Goal: Task Accomplishment & Management: Manage account settings

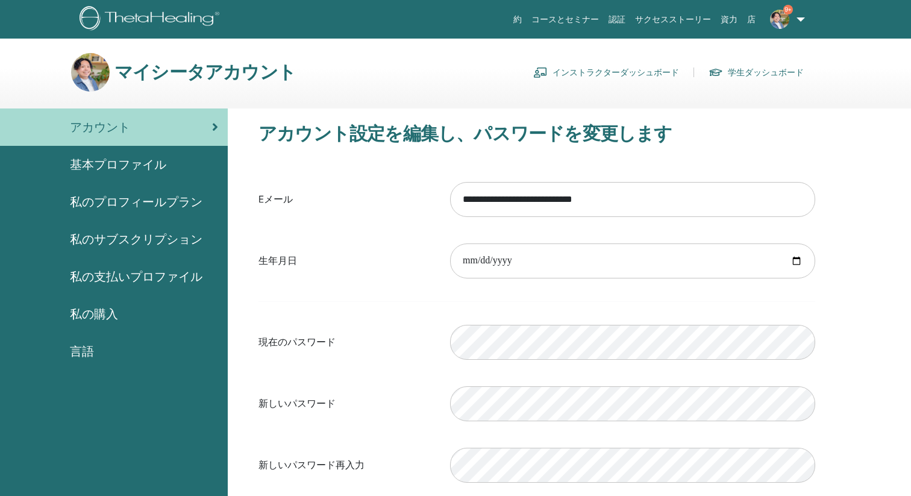
click at [145, 238] on span "私のサブスクリプション" at bounding box center [136, 239] width 133 height 18
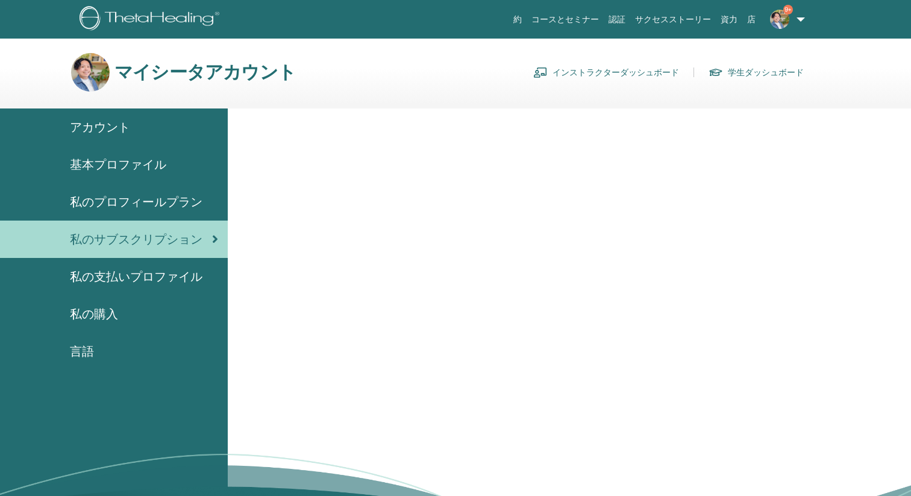
click at [155, 240] on span "私のサブスクリプション" at bounding box center [136, 239] width 133 height 18
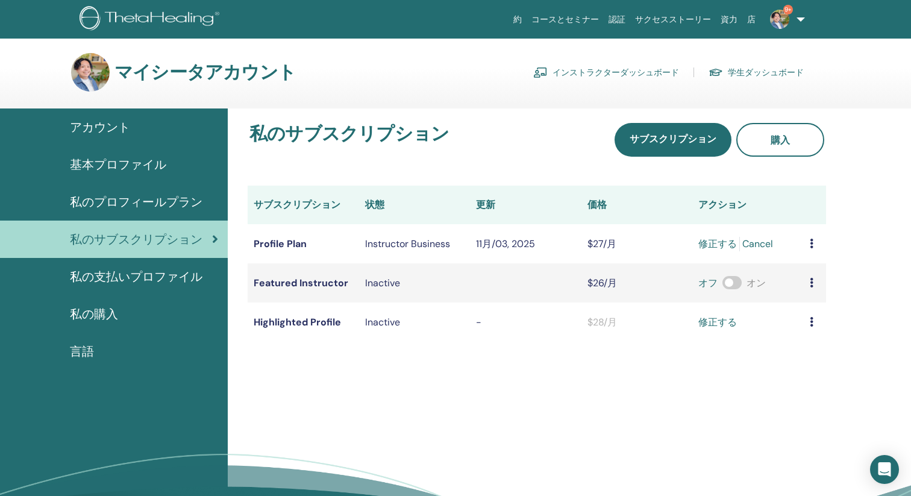
click at [586, 241] on td "$27/月" at bounding box center [638, 243] width 112 height 39
click at [705, 243] on link "修正する" at bounding box center [718, 244] width 39 height 14
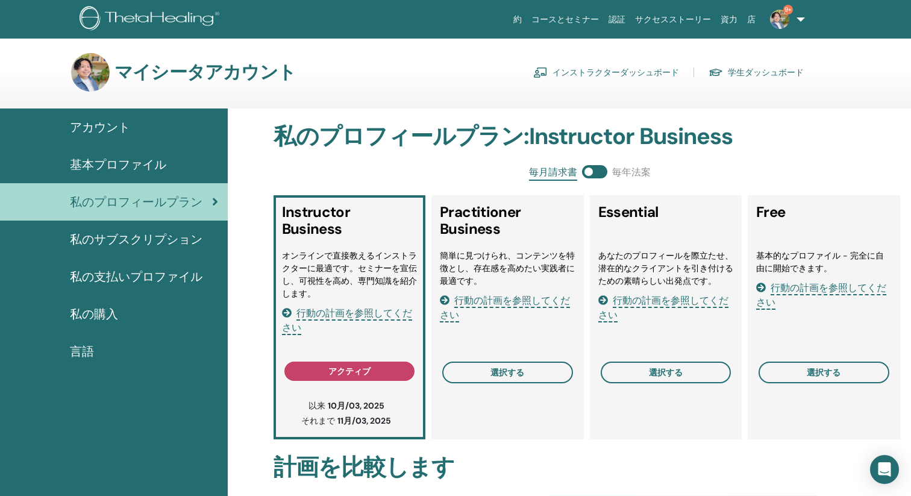
click at [148, 234] on span "私のサブスクリプション" at bounding box center [136, 239] width 133 height 18
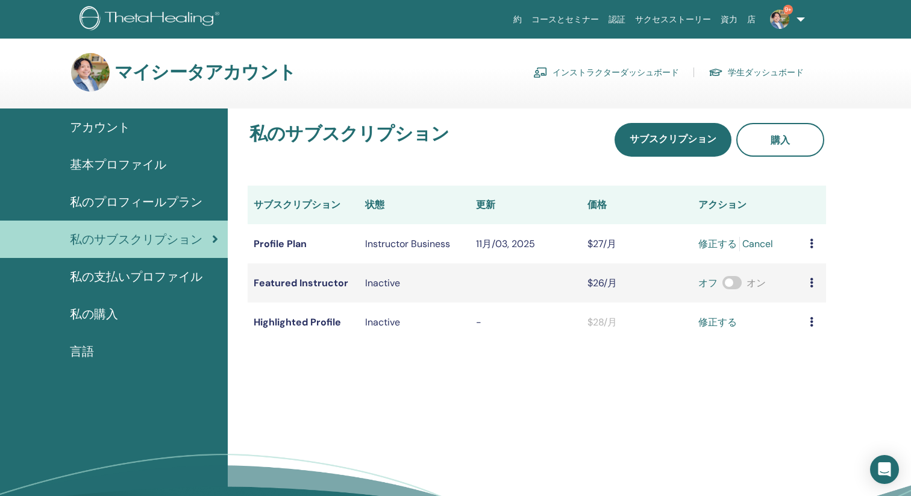
click at [399, 247] on div "Instructor Business" at bounding box center [414, 244] width 99 height 14
click at [713, 248] on link "修正する" at bounding box center [718, 244] width 39 height 14
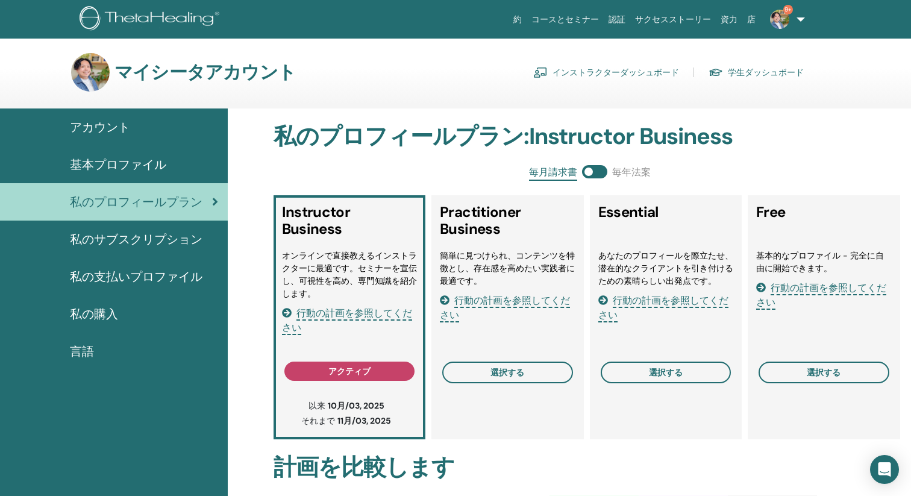
click at [602, 69] on link "インストラクターダッシュボード" at bounding box center [606, 72] width 146 height 19
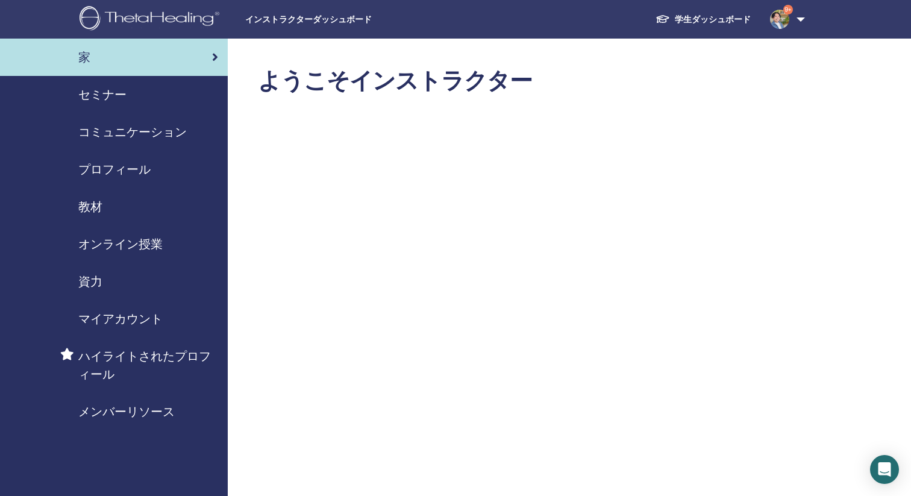
click at [142, 127] on span "コミュニケーション" at bounding box center [132, 132] width 108 height 18
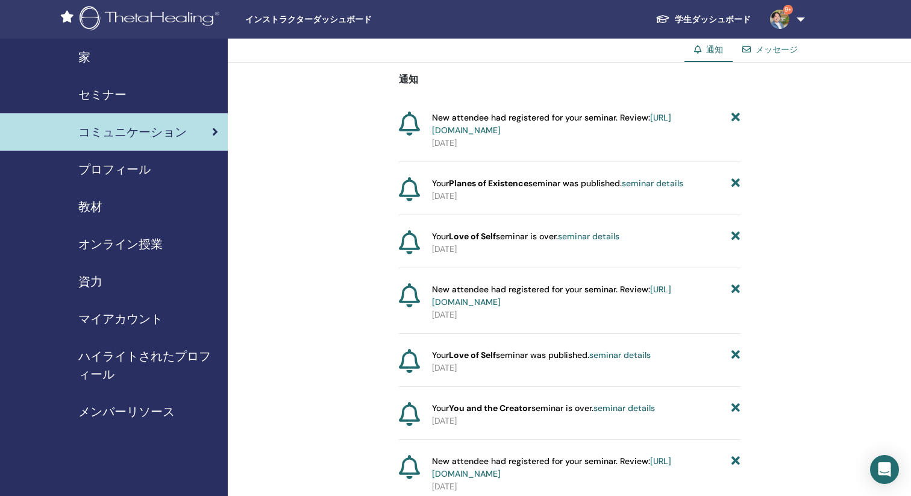
click at [117, 102] on span "セミナー" at bounding box center [102, 95] width 48 height 18
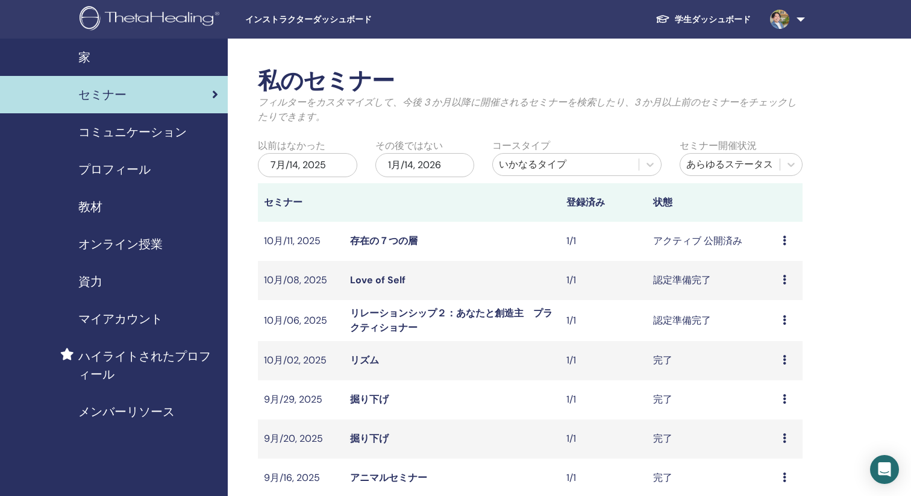
click at [400, 242] on link "存在の７つの層" at bounding box center [384, 240] width 68 height 13
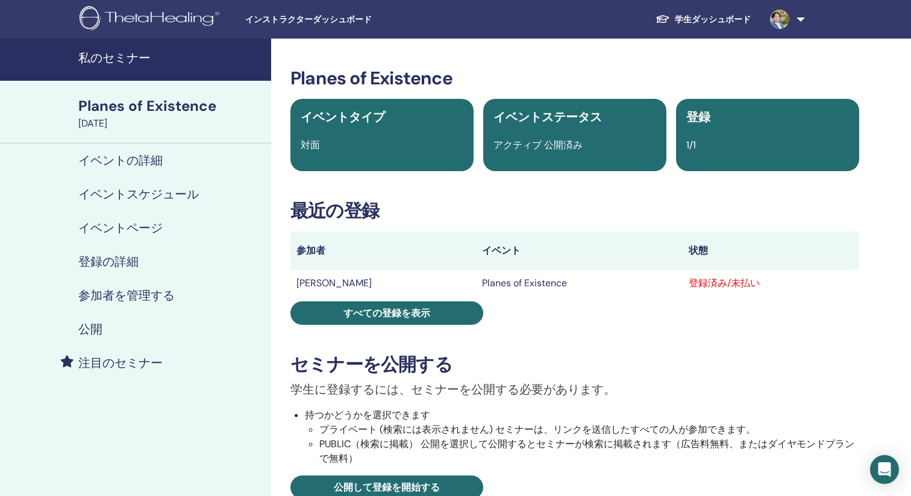
click at [136, 291] on h4 "参加者を管理する" at bounding box center [126, 295] width 96 height 14
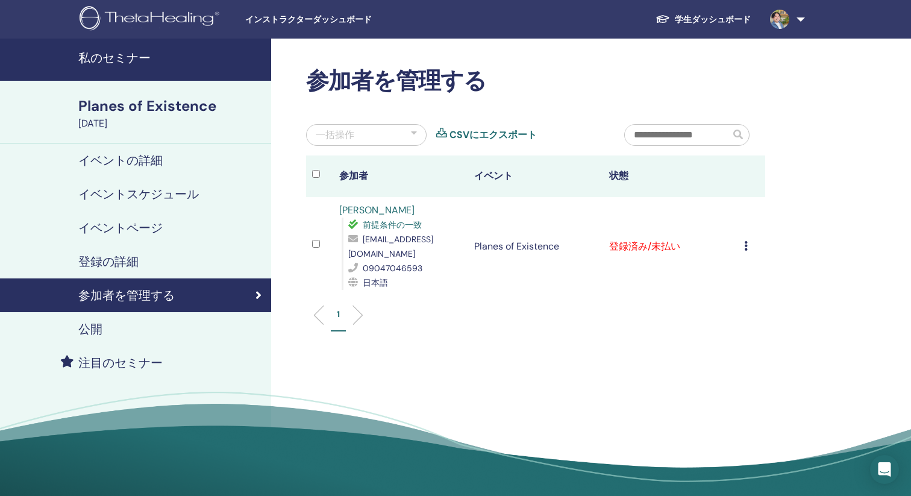
click at [746, 241] on icon at bounding box center [746, 246] width 4 height 10
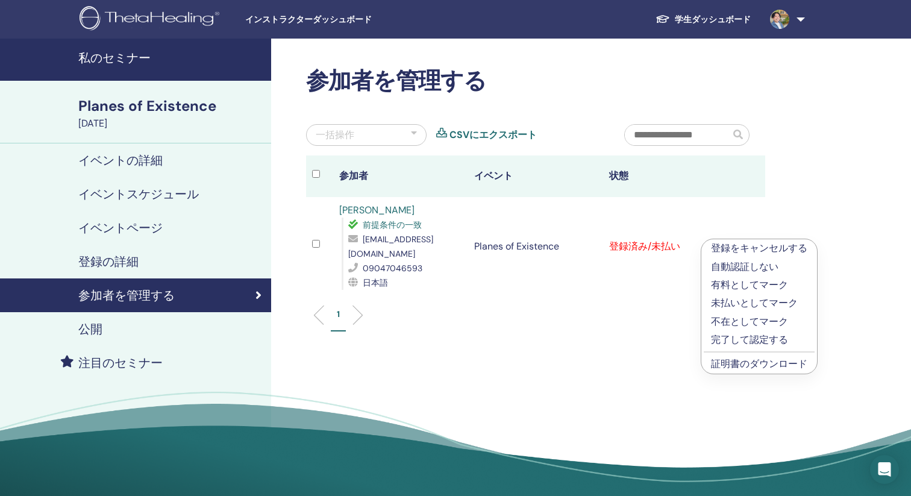
click at [736, 360] on link "証明書のダウンロード" at bounding box center [759, 363] width 96 height 13
